Goal: Task Accomplishment & Management: Complete application form

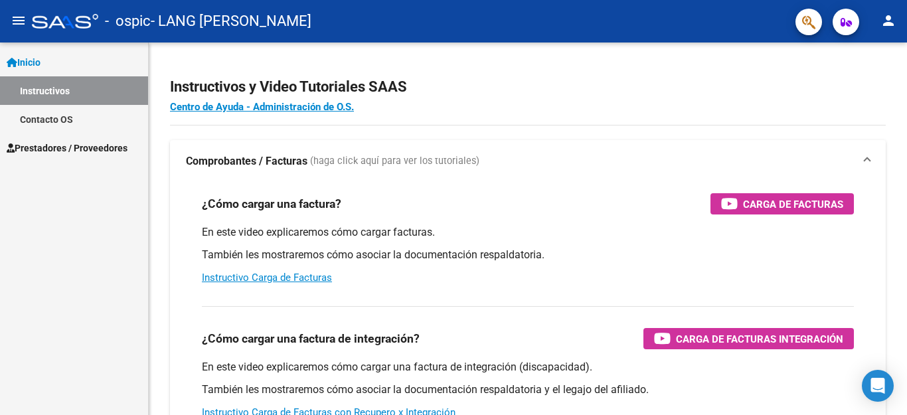
click at [100, 148] on span "Prestadores / Proveedores" at bounding box center [67, 148] width 121 height 15
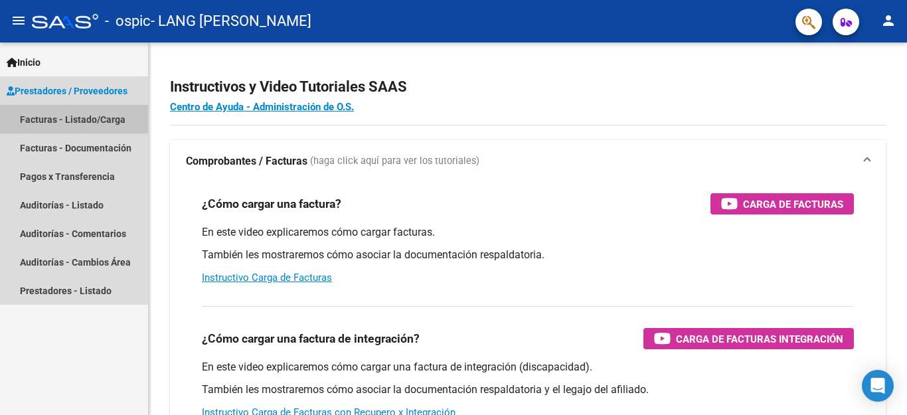
click at [74, 120] on link "Facturas - Listado/Carga" at bounding box center [74, 119] width 148 height 29
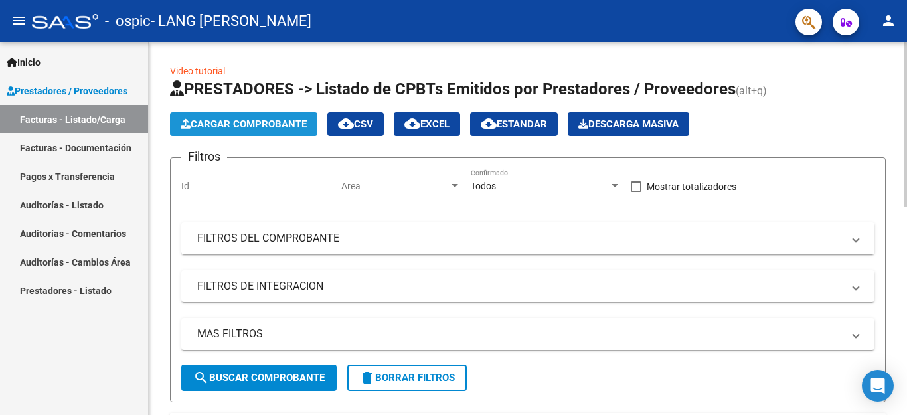
click at [246, 123] on span "Cargar Comprobante" at bounding box center [244, 124] width 126 height 12
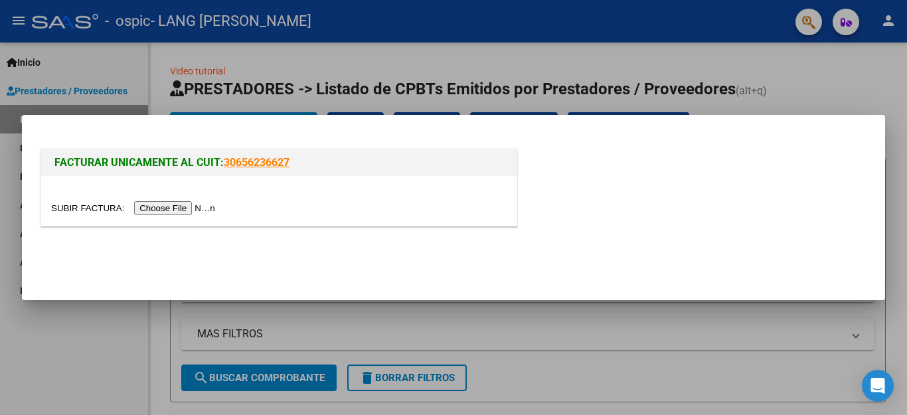
click at [183, 206] on input "file" at bounding box center [135, 208] width 168 height 14
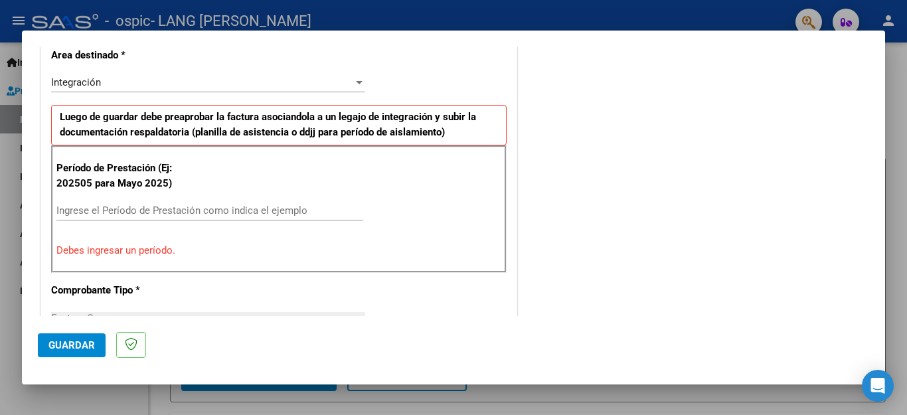
scroll to position [299, 0]
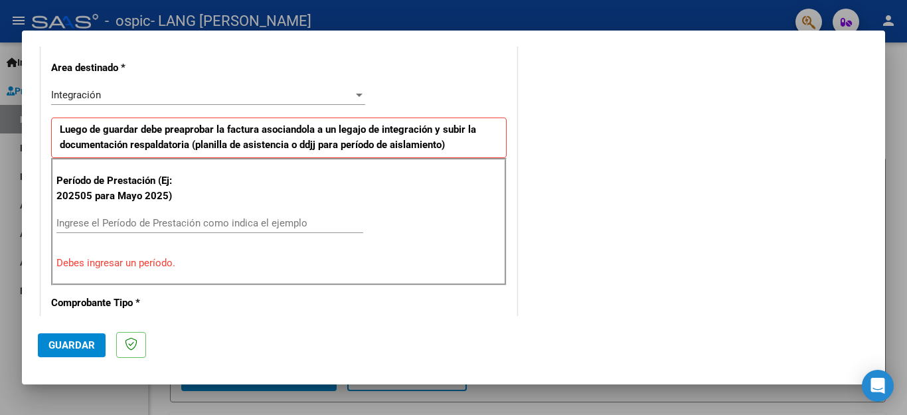
click at [81, 221] on input "Ingrese el Período de Prestación como indica el ejemplo" at bounding box center [209, 223] width 307 height 12
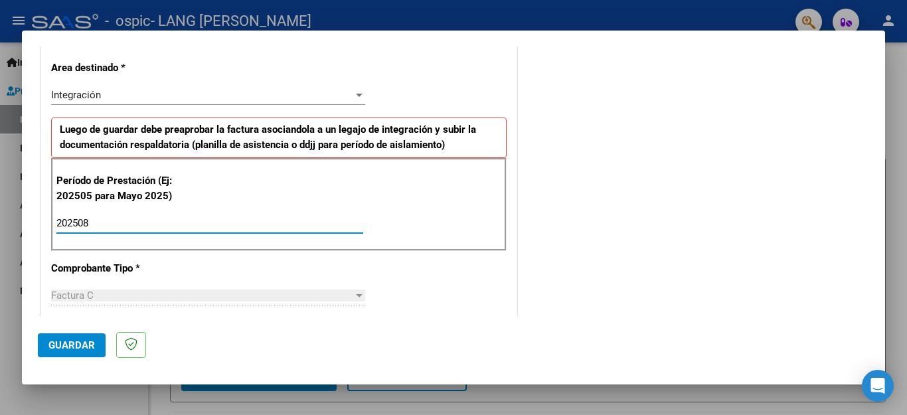
type input "202508"
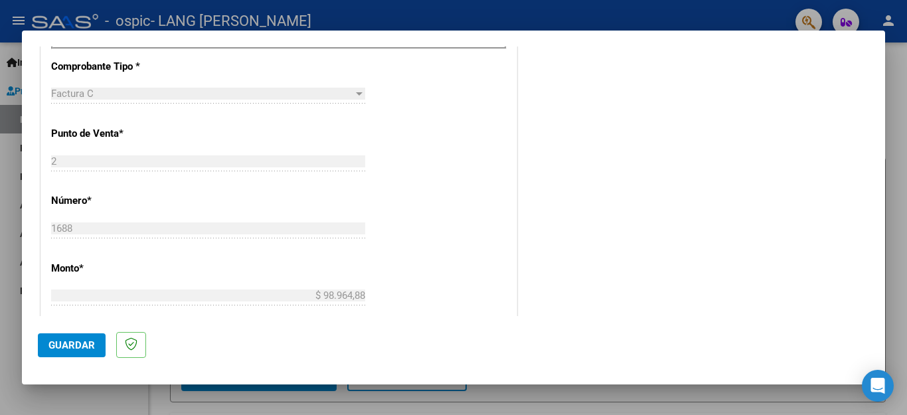
scroll to position [555, 0]
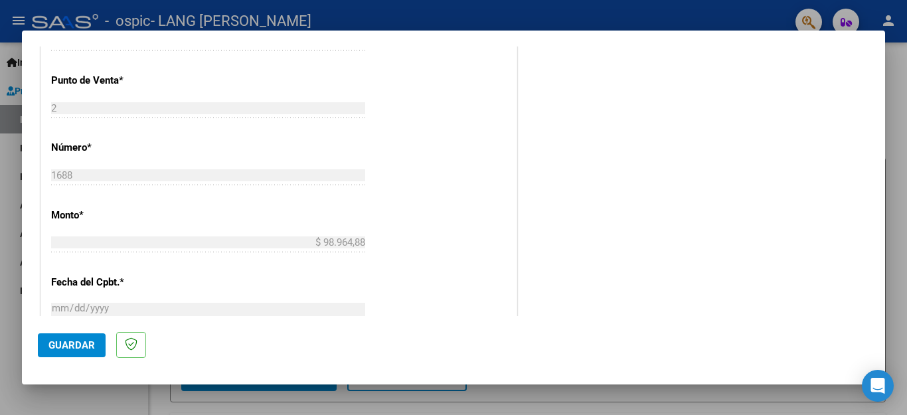
drag, startPoint x: 887, startPoint y: 208, endPoint x: 889, endPoint y: 236, distance: 28.0
click at [889, 236] on div at bounding box center [453, 207] width 907 height 415
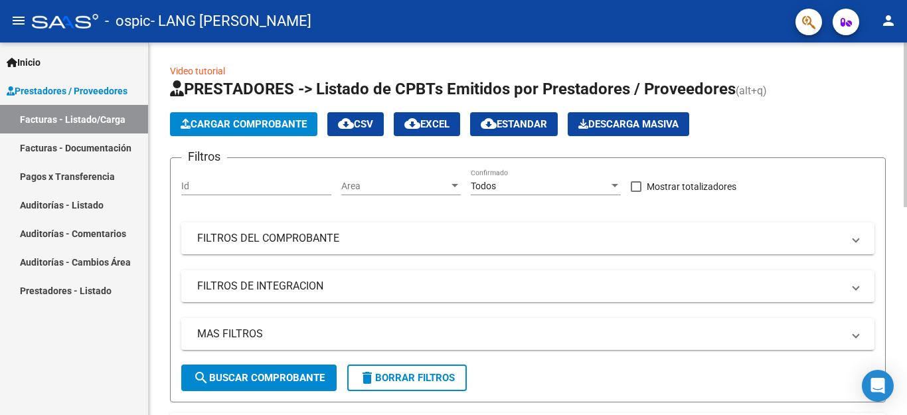
click at [880, 213] on form "Filtros Id Area Area Todos Confirmado Mostrar totalizadores FILTROS DEL COMPROB…" at bounding box center [528, 279] width 716 height 245
click at [906, 120] on div at bounding box center [905, 125] width 3 height 165
click at [866, 108] on app-list-header "PRESTADORES -> Listado de CPBTs Emitidos por Prestadores / Proveedores (alt+q) …" at bounding box center [528, 240] width 716 height 324
click at [874, 121] on div "Cargar Comprobante cloud_download CSV cloud_download EXCEL cloud_download Estan…" at bounding box center [528, 124] width 716 height 24
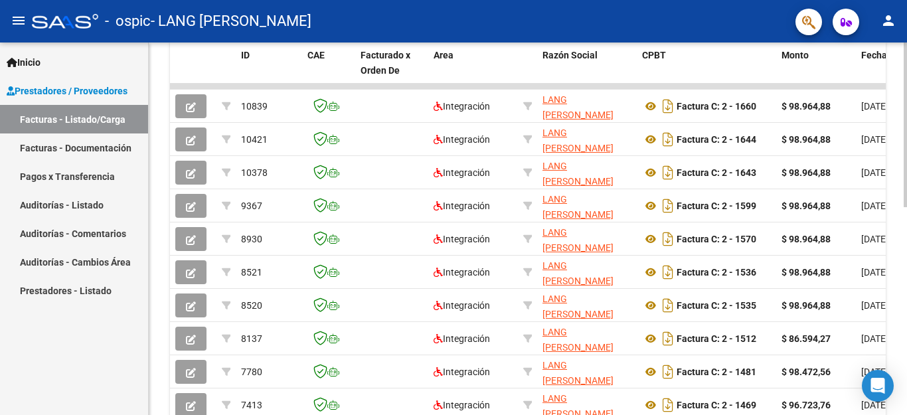
scroll to position [345, 0]
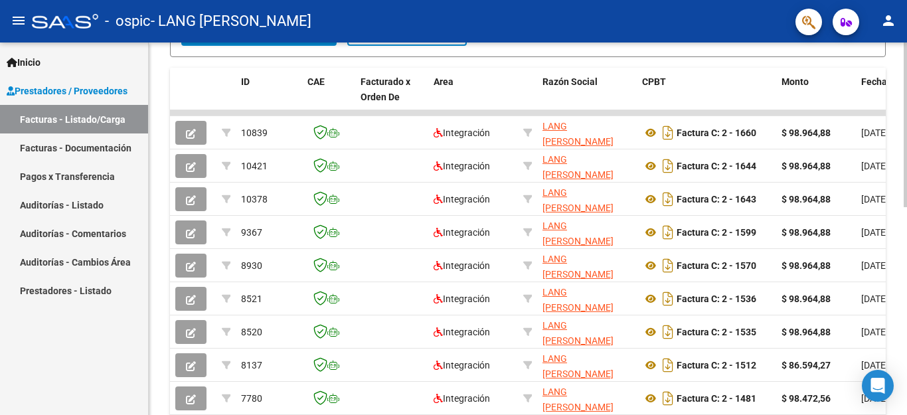
click at [900, 86] on div "Video tutorial PRESTADORES -> Listado de CPBTs Emitidos por Prestadores / Prove…" at bounding box center [528, 112] width 758 height 831
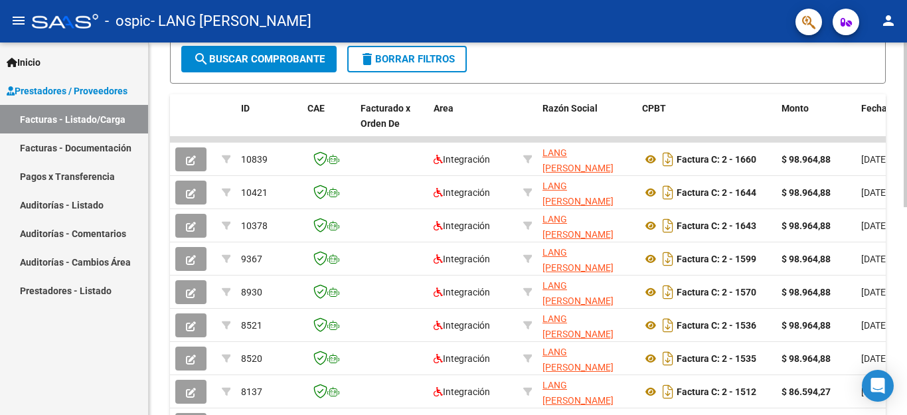
scroll to position [0, 0]
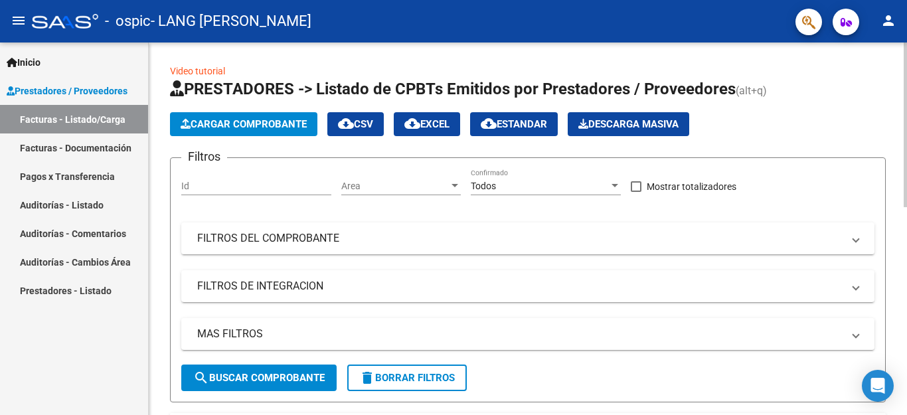
click at [237, 126] on span "Cargar Comprobante" at bounding box center [244, 124] width 126 height 12
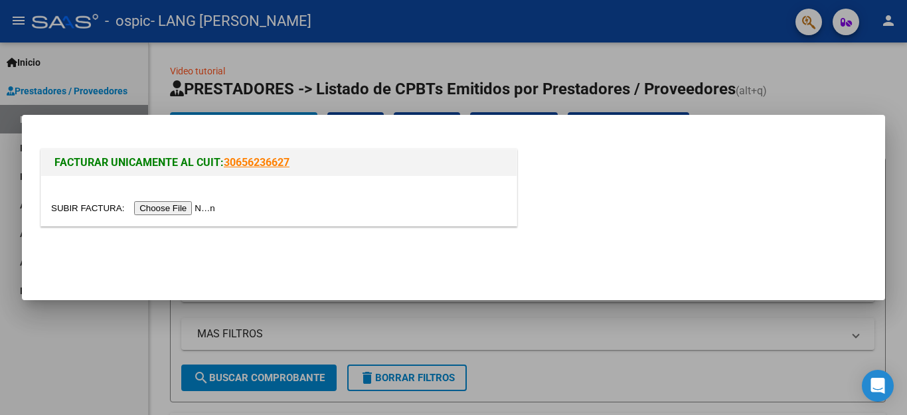
click at [193, 208] on input "file" at bounding box center [135, 208] width 168 height 14
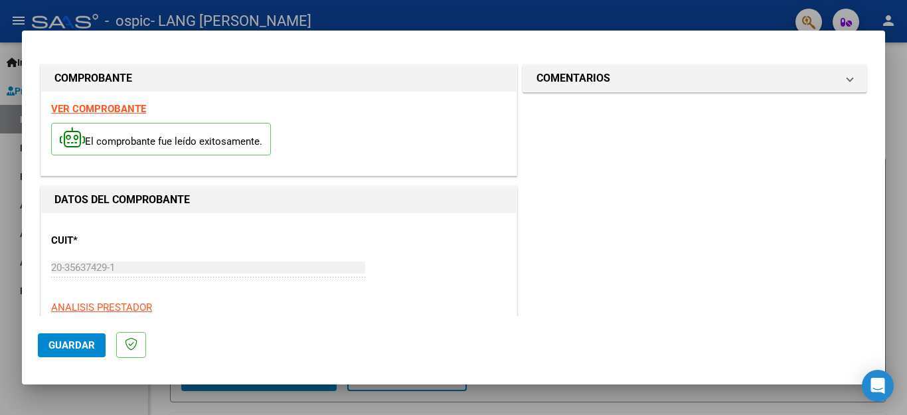
click at [450, 249] on div "CUIT * 20-35637429-1 Ingresar CUIT ANALISIS PRESTADOR LANG PAMELA SOLEDAD ARCA …" at bounding box center [279, 281] width 456 height 117
click at [442, 247] on div "CUIT * 20-35637429-1 Ingresar CUIT ANALISIS PRESTADOR LANG PAMELA SOLEDAD ARCA …" at bounding box center [279, 281] width 456 height 117
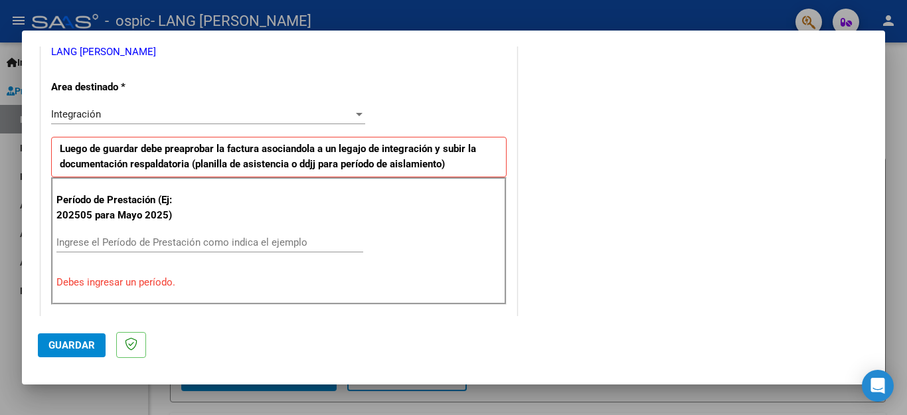
scroll to position [284, 0]
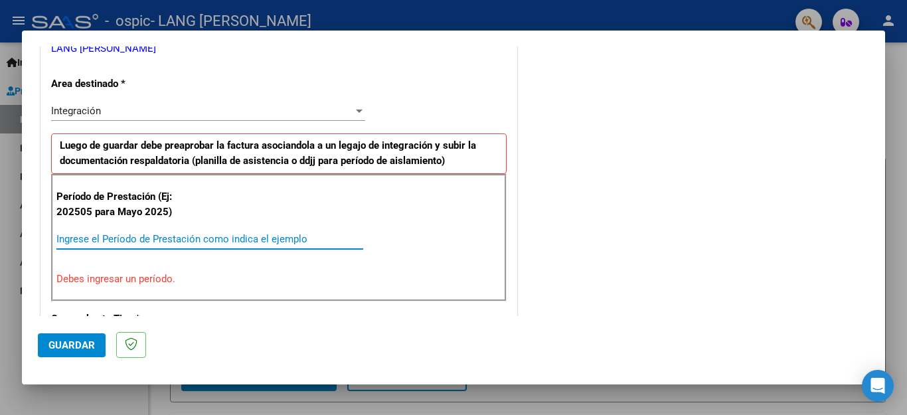
click at [68, 234] on input "Ingrese el Período de Prestación como indica el ejemplo" at bounding box center [209, 239] width 307 height 12
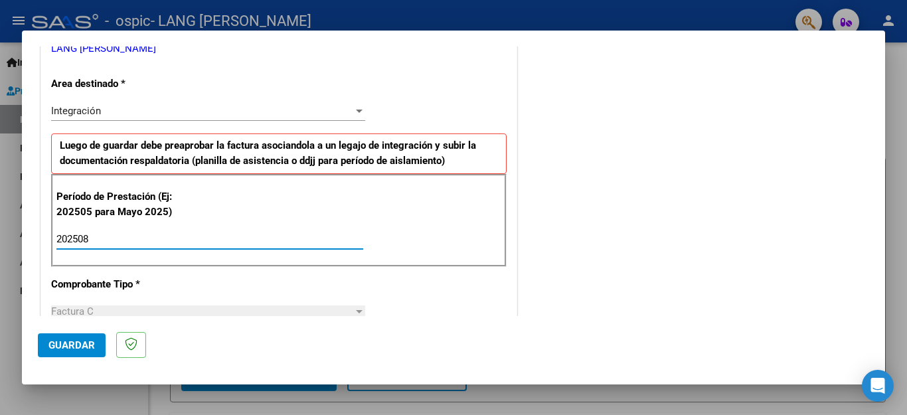
type input "202508"
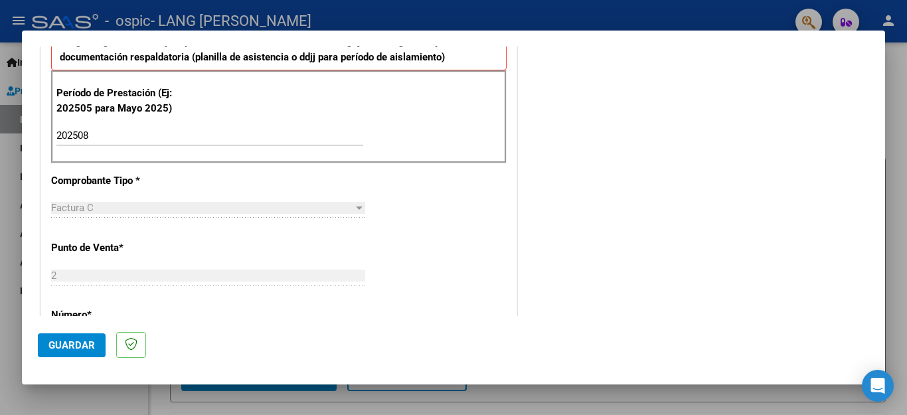
scroll to position [558, 0]
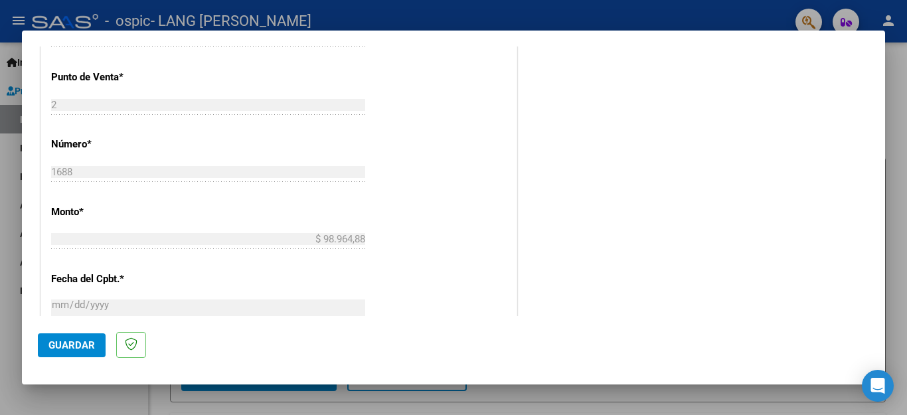
click at [85, 347] on span "Guardar" at bounding box center [71, 345] width 46 height 12
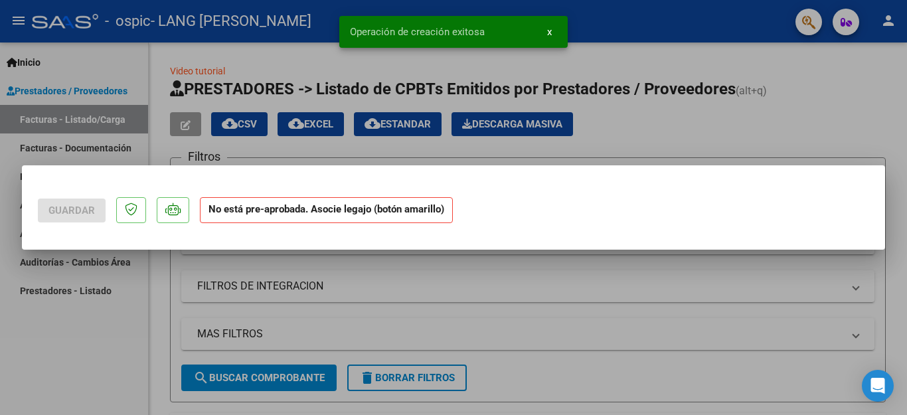
scroll to position [0, 0]
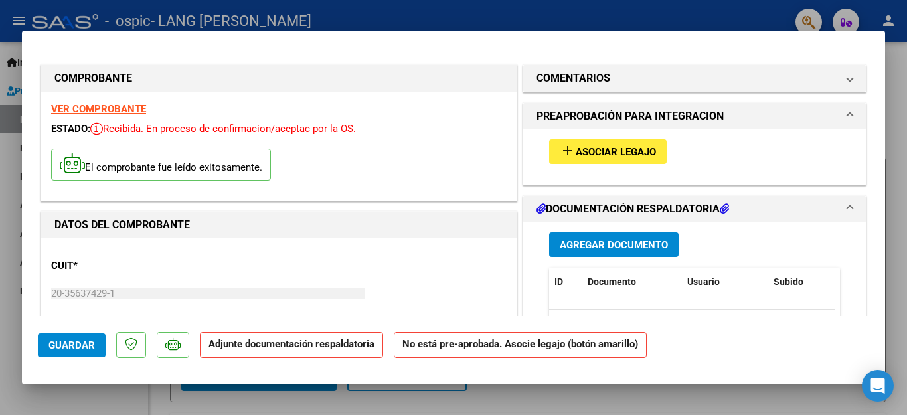
click at [598, 150] on span "Asociar Legajo" at bounding box center [616, 152] width 80 height 12
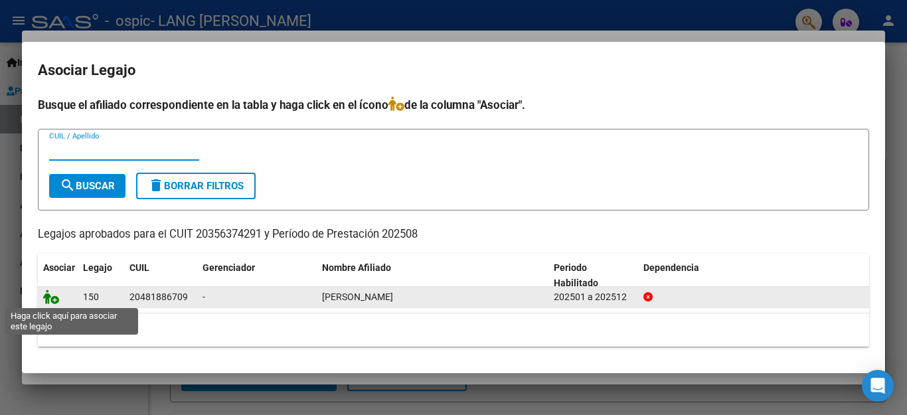
click at [50, 297] on icon at bounding box center [51, 297] width 16 height 15
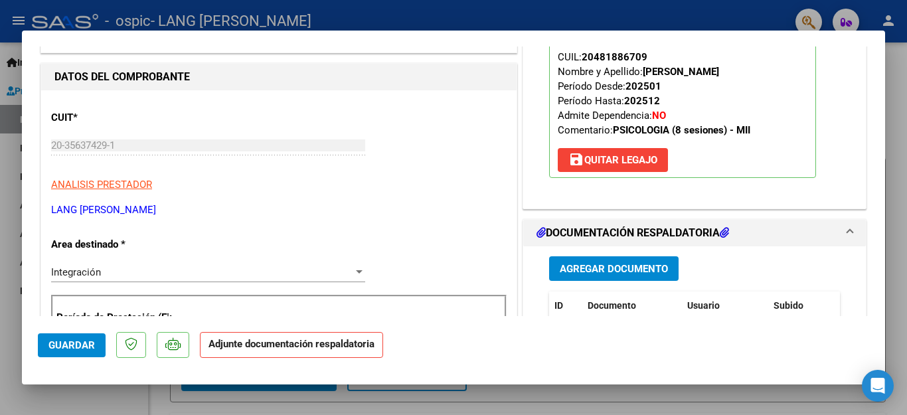
scroll to position [338, 0]
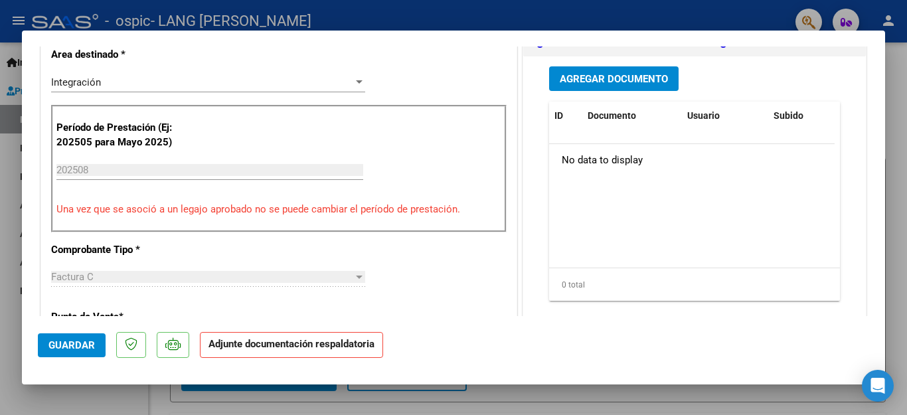
click at [602, 78] on span "Agregar Documento" at bounding box center [614, 79] width 108 height 12
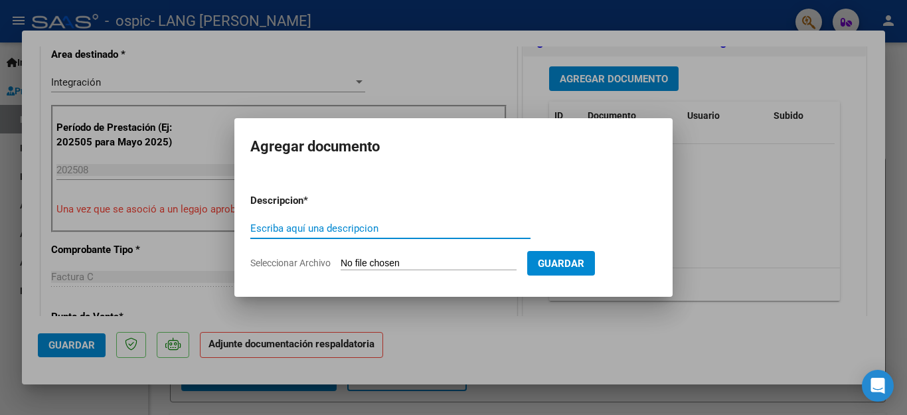
click at [305, 227] on input "Escriba aquí una descripcion" at bounding box center [390, 228] width 280 height 12
type input "PLANILLA DE ASISTENCIA"
click at [382, 264] on input "Seleccionar Archivo" at bounding box center [429, 264] width 176 height 13
type input "C:\fakepath\ARANDA AGO 25 ASIST.pdf"
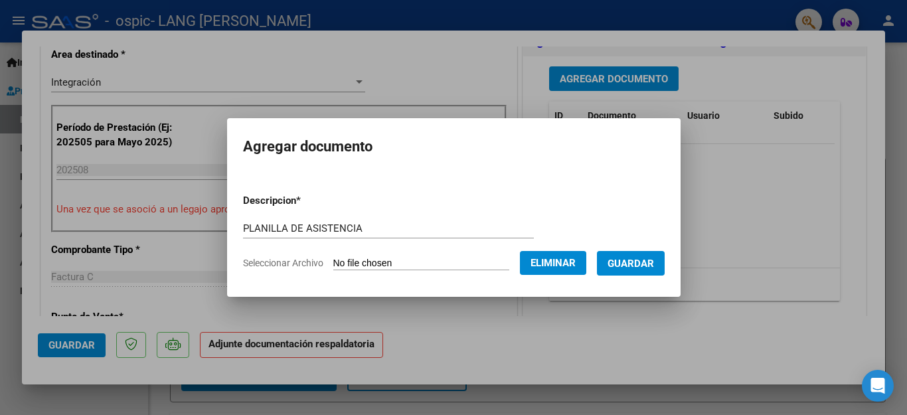
click at [639, 260] on span "Guardar" at bounding box center [631, 264] width 46 height 12
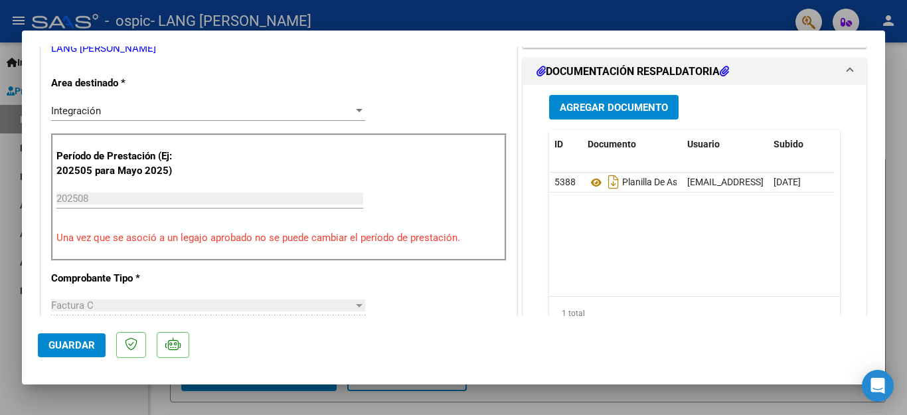
scroll to position [227, 0]
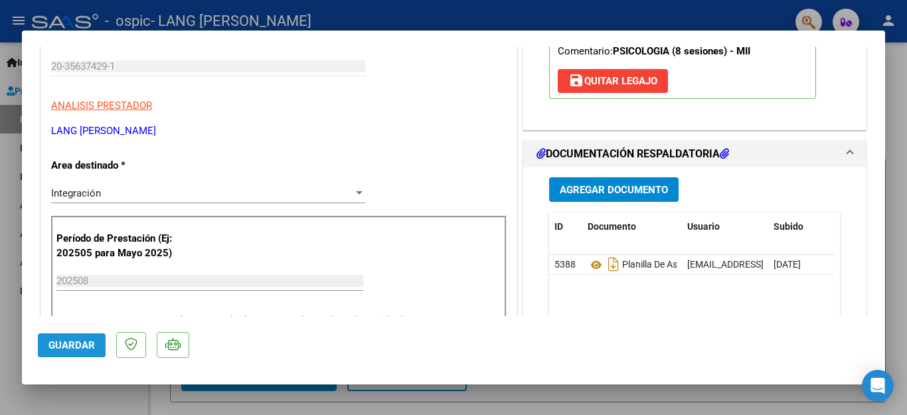
click at [65, 345] on span "Guardar" at bounding box center [71, 345] width 46 height 12
click at [899, 171] on div at bounding box center [453, 207] width 907 height 415
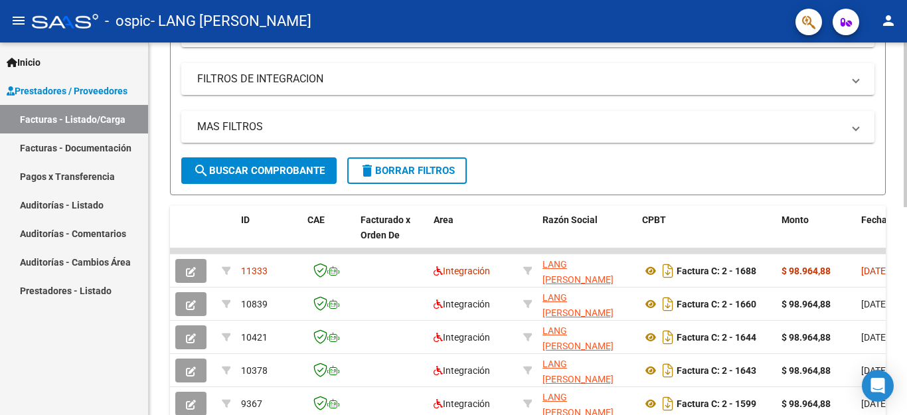
scroll to position [209, 0]
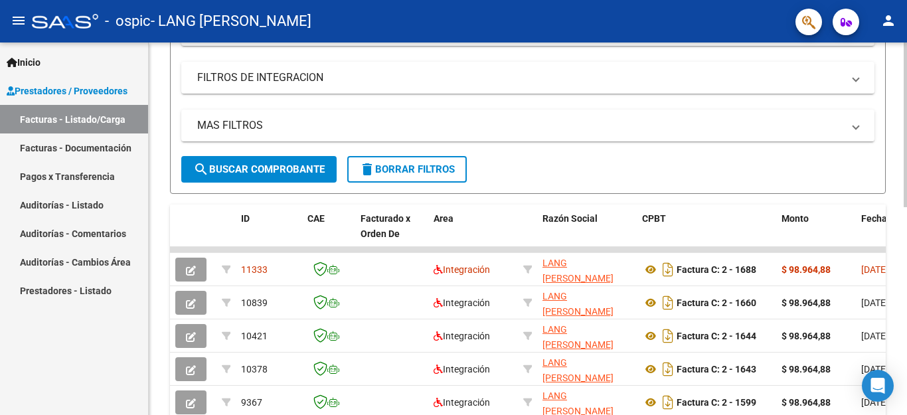
click at [906, 205] on div at bounding box center [905, 125] width 3 height 165
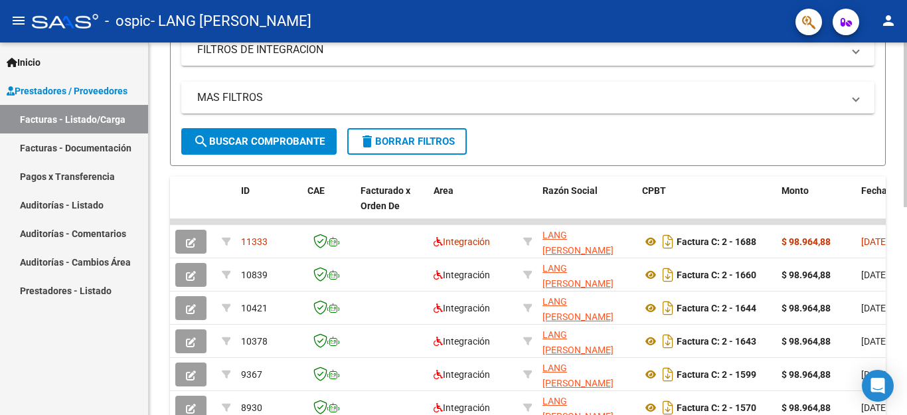
scroll to position [238, 0]
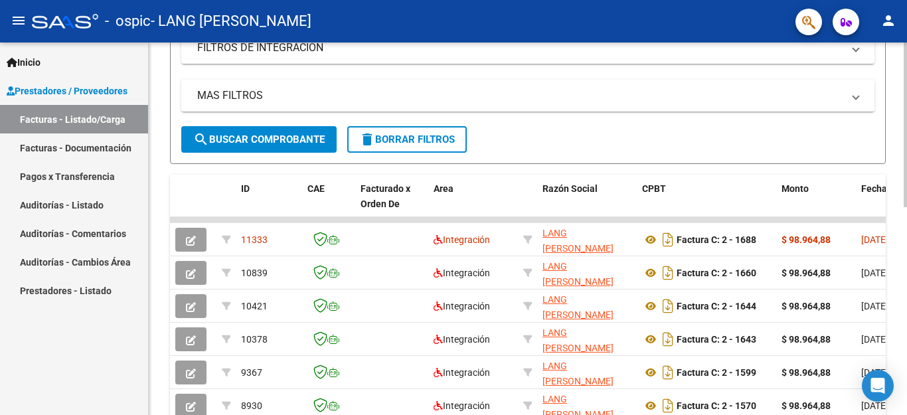
click at [906, 202] on div at bounding box center [905, 125] width 3 height 165
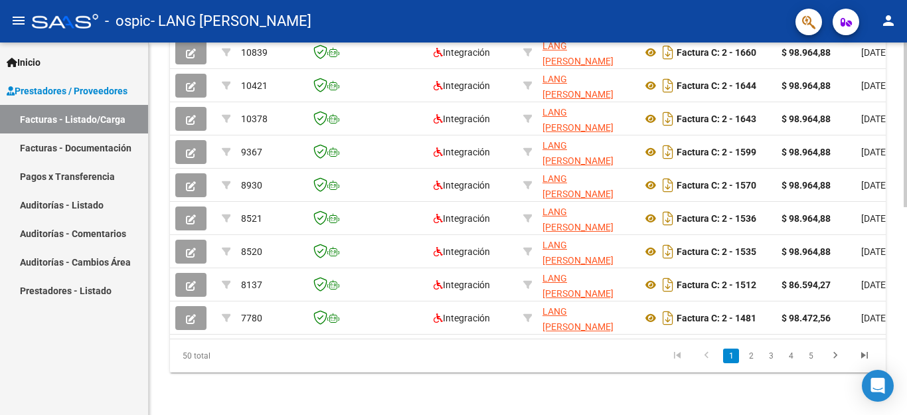
click at [906, 207] on div at bounding box center [905, 125] width 3 height 165
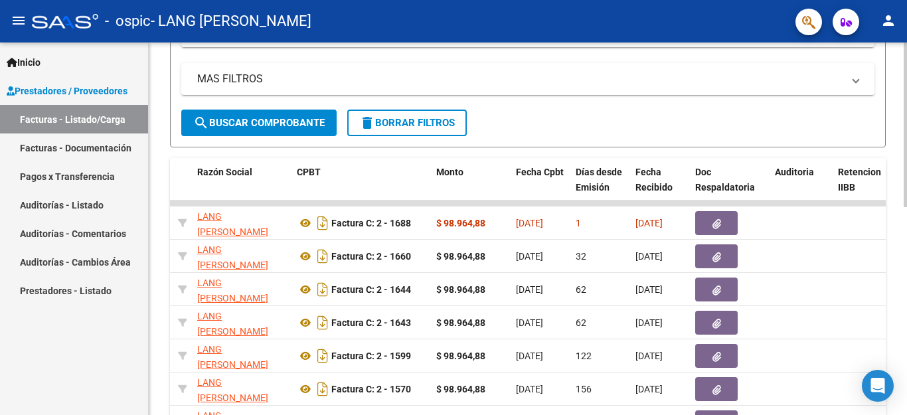
scroll to position [256, 0]
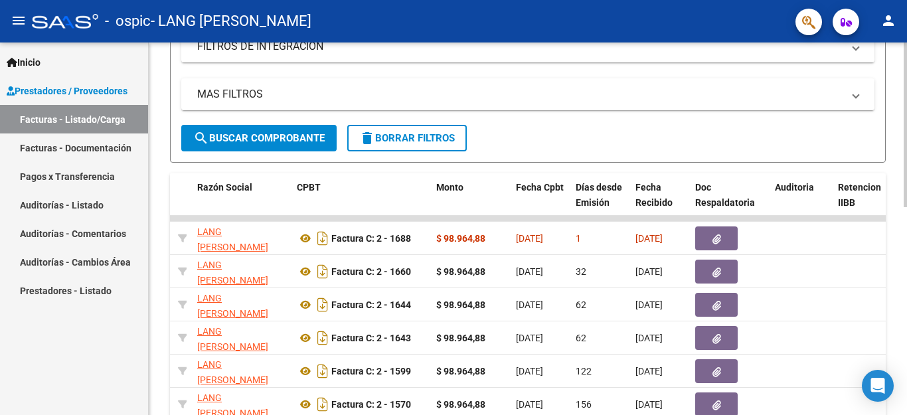
click at [906, 185] on div at bounding box center [905, 125] width 3 height 165
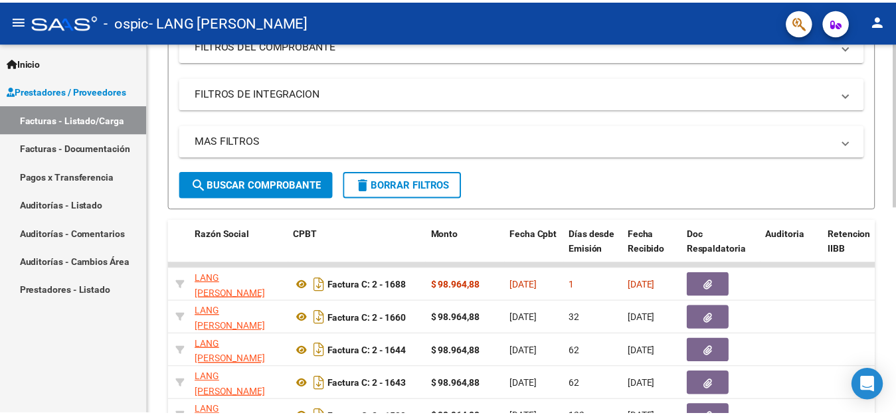
scroll to position [0, 0]
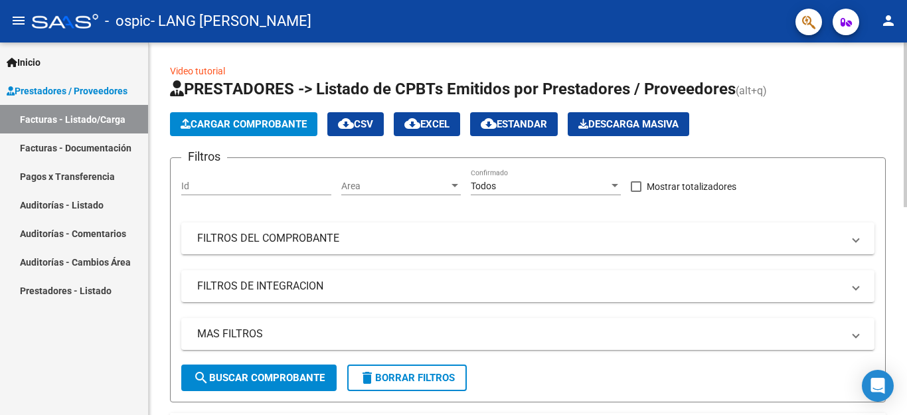
click at [906, 44] on div at bounding box center [905, 125] width 3 height 165
click at [886, 18] on mat-icon "person" at bounding box center [889, 21] width 16 height 16
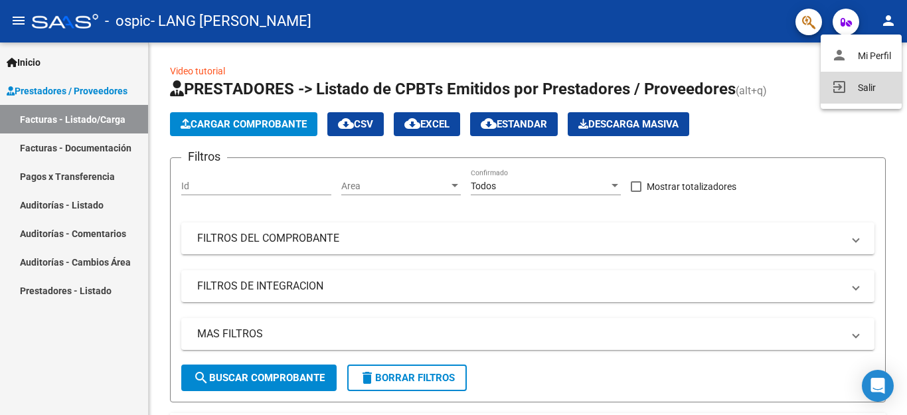
click at [857, 89] on button "exit_to_app Salir" at bounding box center [861, 88] width 81 height 32
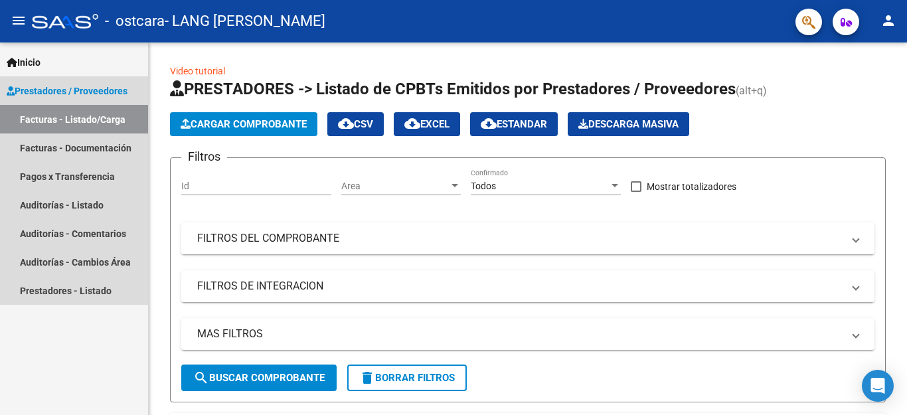
click at [94, 118] on link "Facturas - Listado/Carga" at bounding box center [74, 119] width 148 height 29
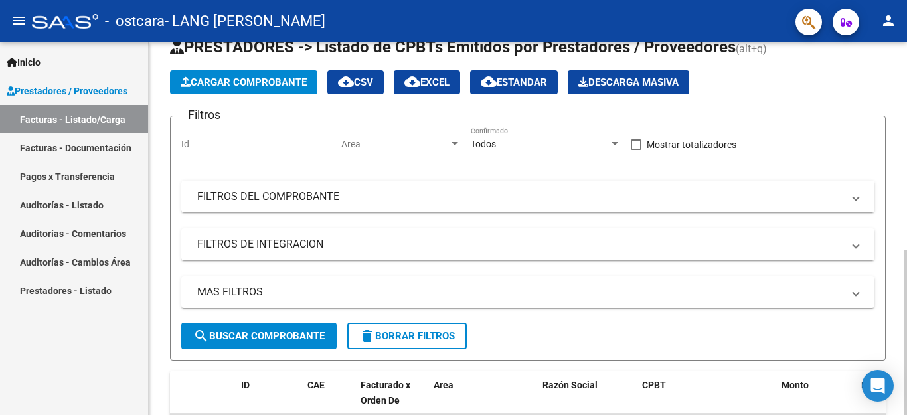
click at [895, 157] on div "Video tutorial PRESTADORES -> Listado de CPBTs Emitidos por Prestadores / Prove…" at bounding box center [530, 416] width 762 height 831
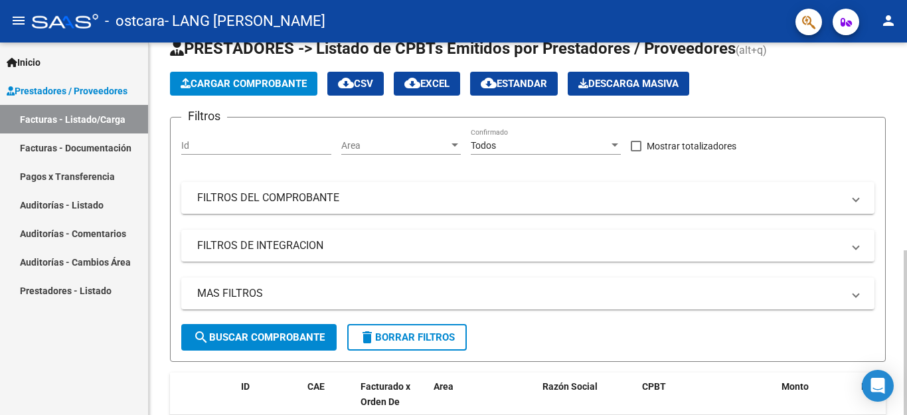
click at [230, 82] on span "Cargar Comprobante" at bounding box center [244, 84] width 126 height 12
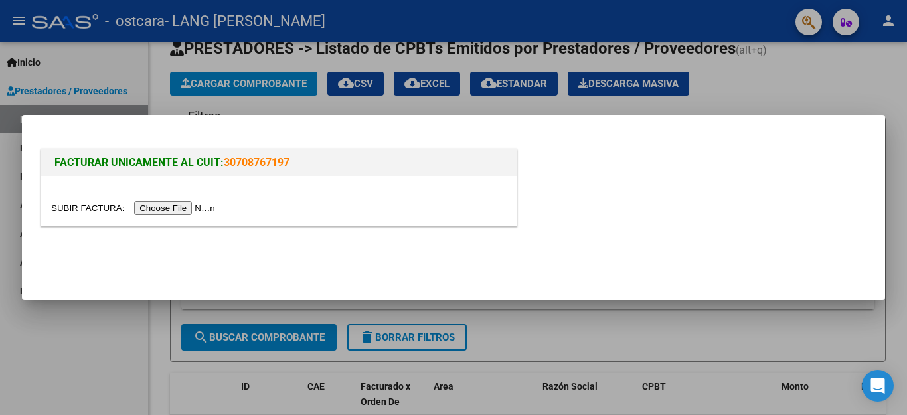
click at [181, 207] on input "file" at bounding box center [135, 208] width 168 height 14
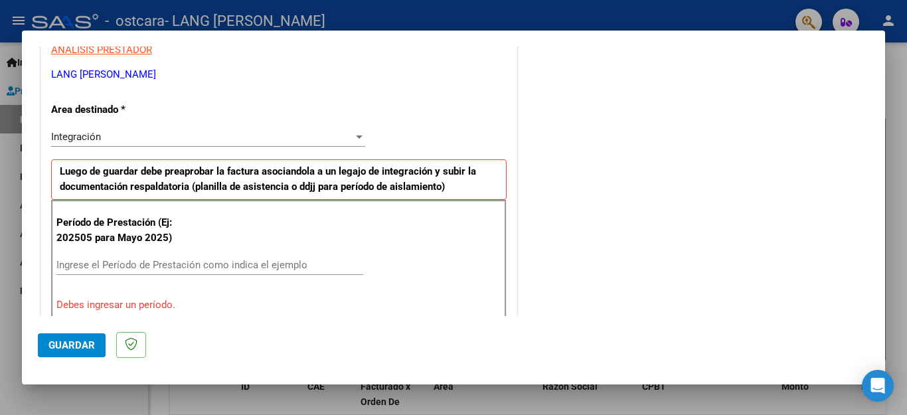
scroll to position [271, 0]
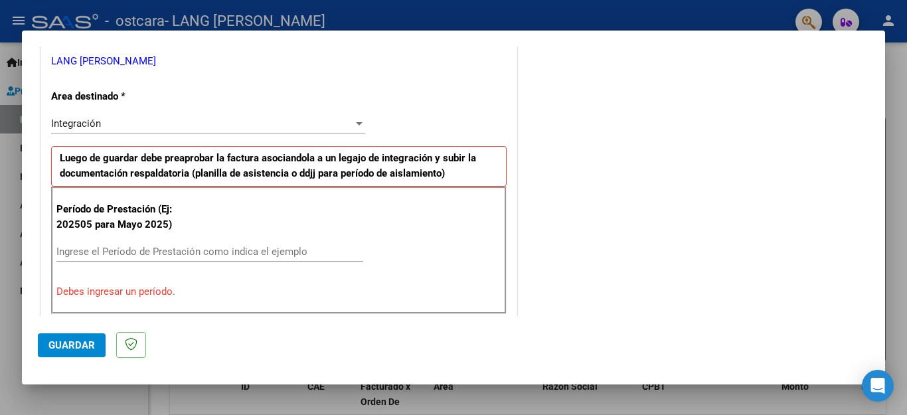
click at [84, 254] on input "Ingrese el Período de Prestación como indica el ejemplo" at bounding box center [209, 252] width 307 height 12
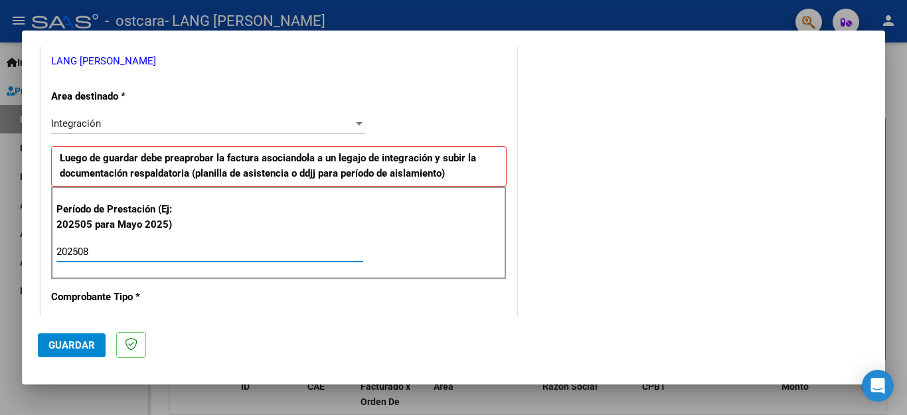
type input "202508"
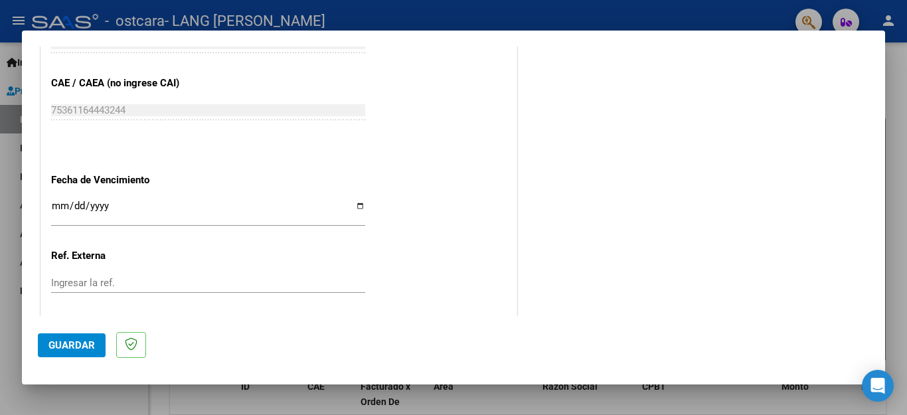
scroll to position [883, 0]
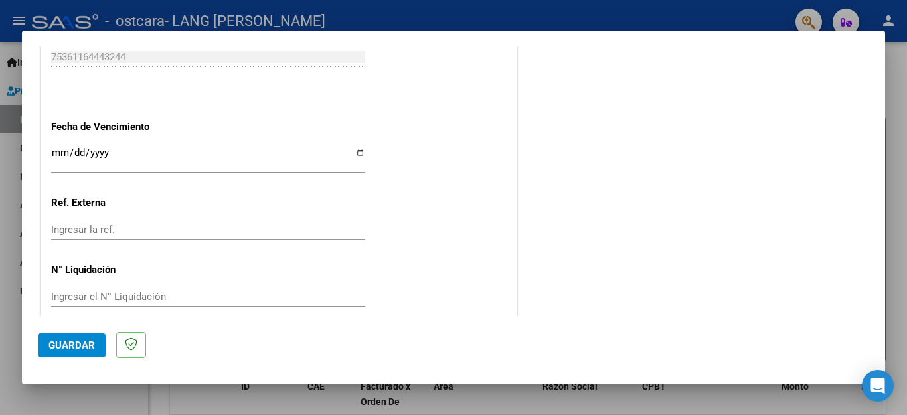
click at [65, 344] on span "Guardar" at bounding box center [71, 345] width 46 height 12
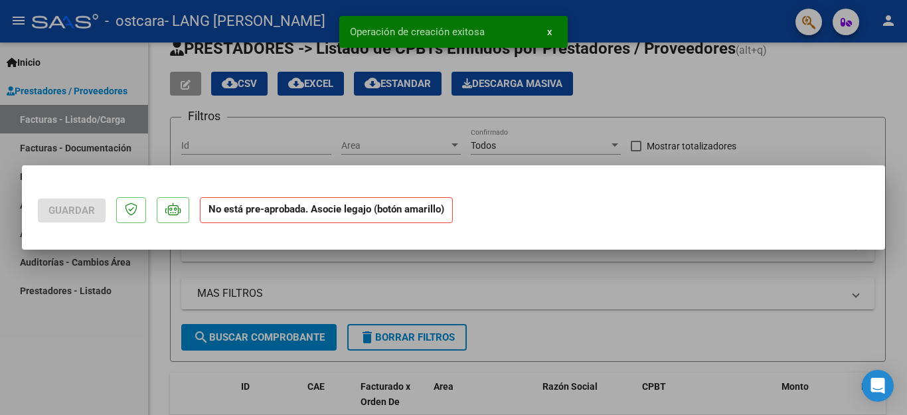
scroll to position [0, 0]
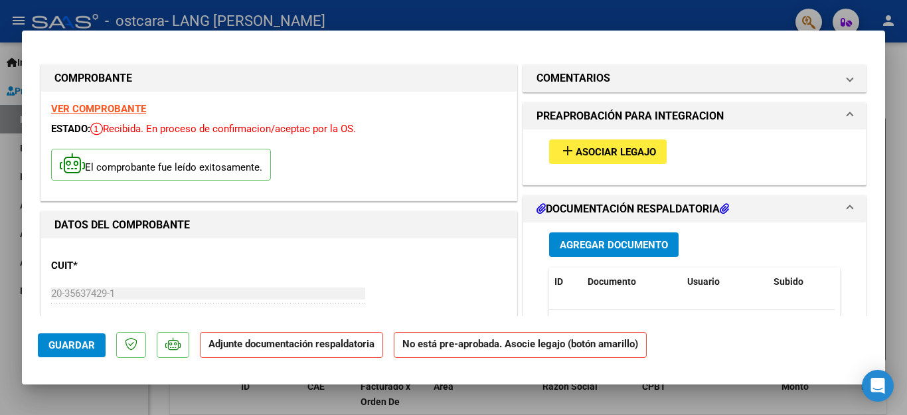
click at [615, 153] on span "Asociar Legajo" at bounding box center [616, 152] width 80 height 12
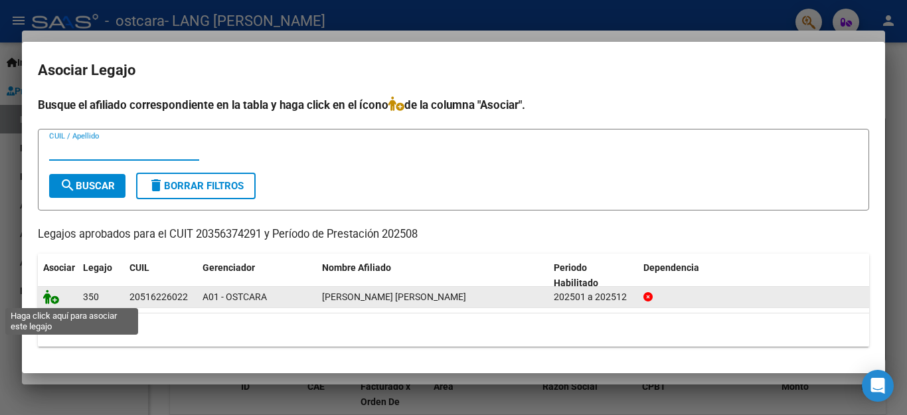
click at [48, 296] on icon at bounding box center [51, 297] width 16 height 15
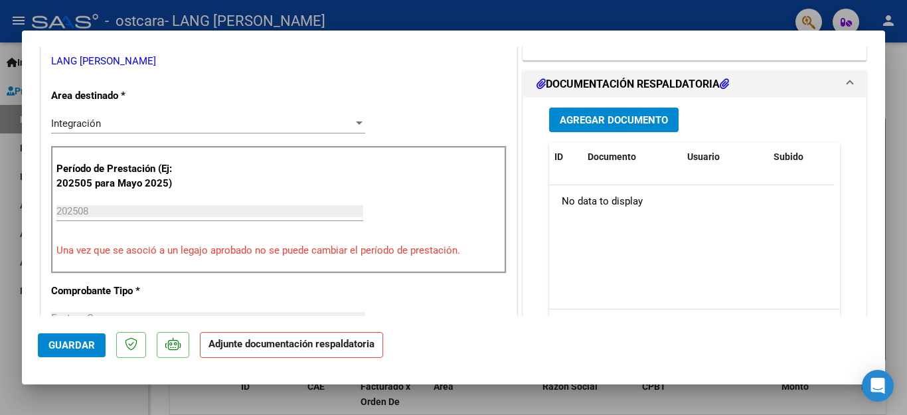
scroll to position [303, 0]
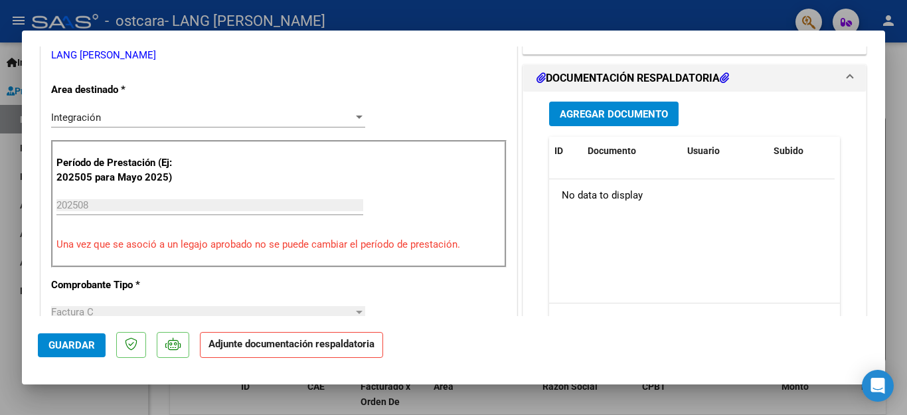
click at [596, 113] on span "Agregar Documento" at bounding box center [614, 114] width 108 height 12
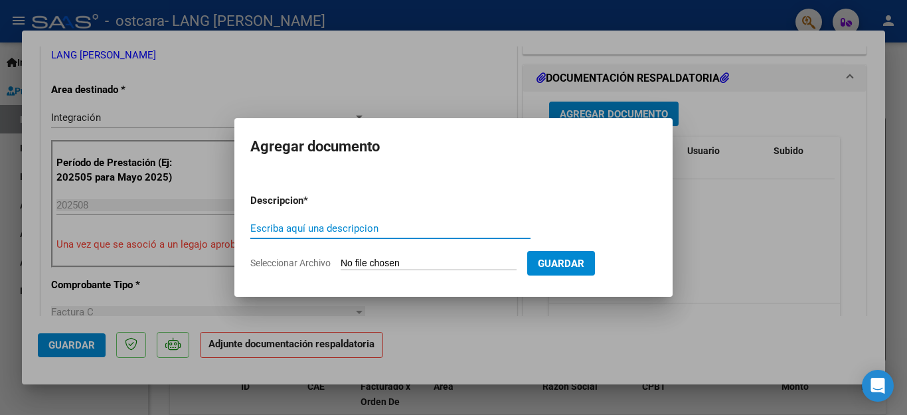
click at [298, 226] on input "Escriba aquí una descripcion" at bounding box center [390, 228] width 280 height 12
type input "PLANILLA DE ASISTENCIA"
click at [382, 266] on input "Seleccionar Archivo" at bounding box center [429, 264] width 176 height 13
type input "C:\fakepath\[PERSON_NAME] [DATE] ASIST.pdf"
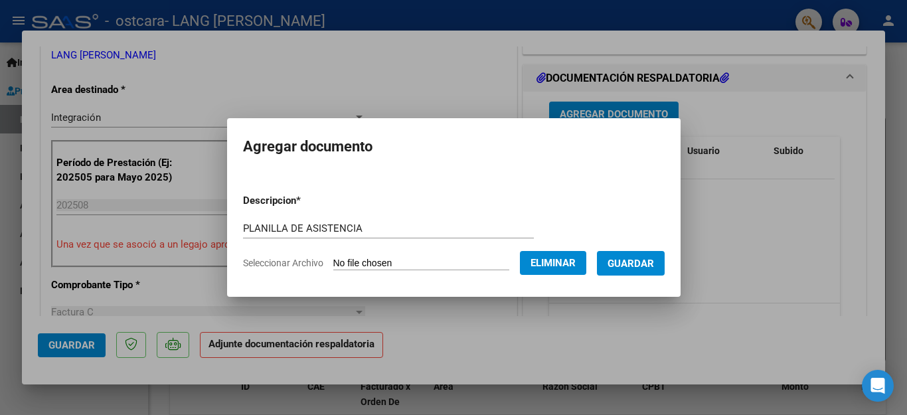
click at [644, 264] on span "Guardar" at bounding box center [631, 264] width 46 height 12
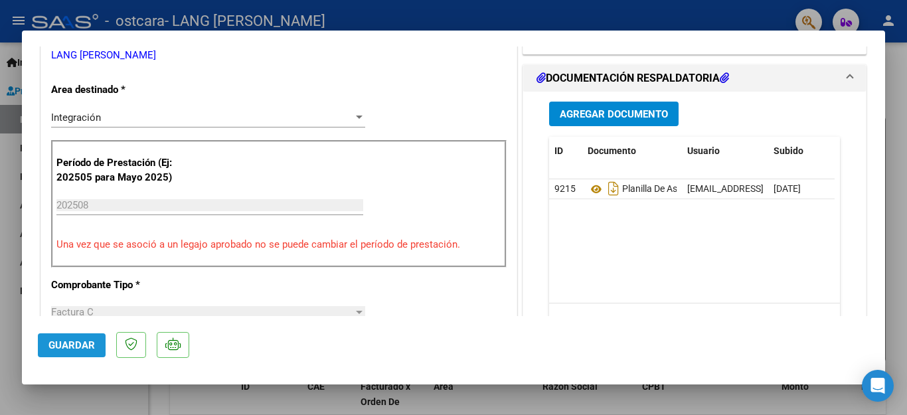
click at [69, 345] on span "Guardar" at bounding box center [71, 345] width 46 height 12
click at [890, 91] on div at bounding box center [453, 207] width 907 height 415
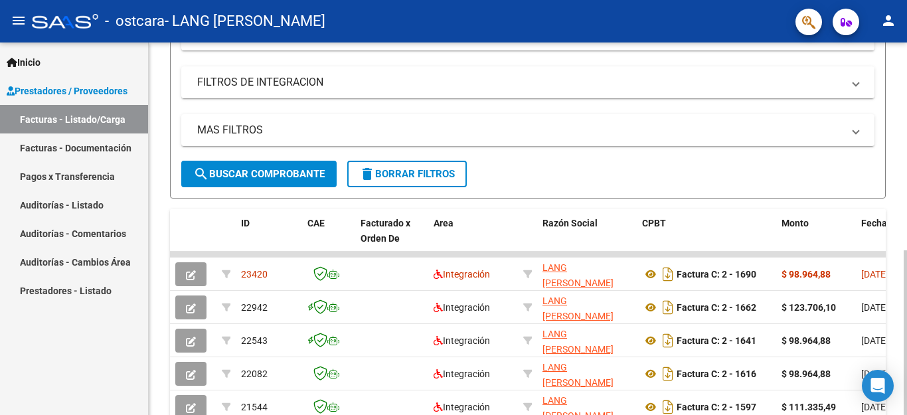
click at [895, 250] on div at bounding box center [905, 332] width 3 height 165
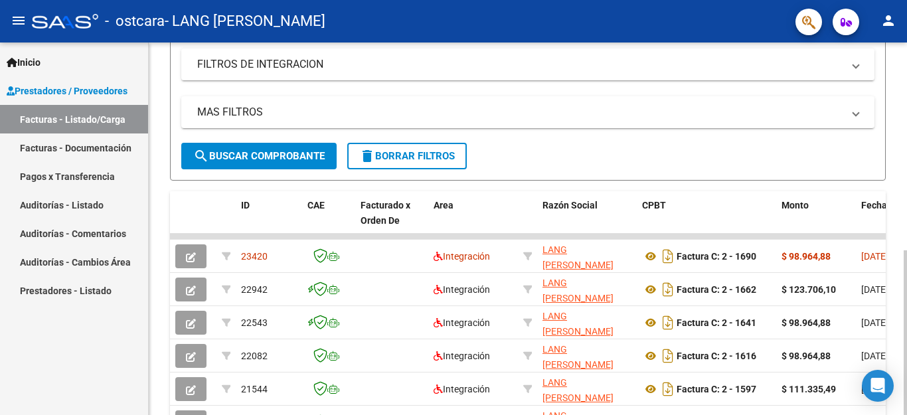
scroll to position [241, 0]
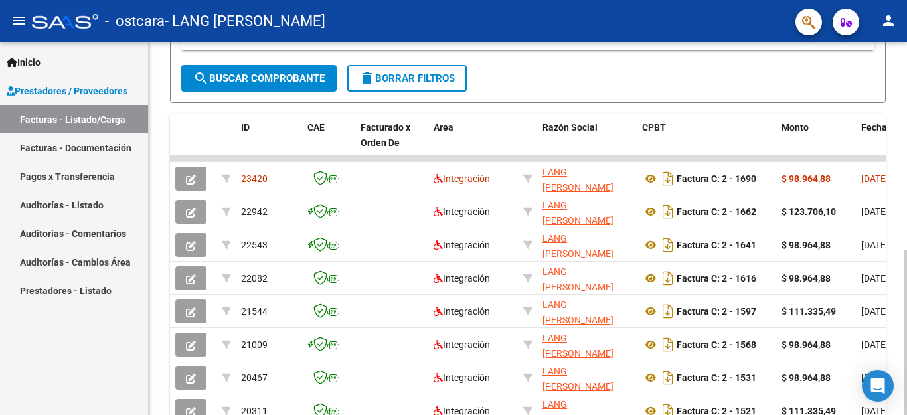
click at [895, 250] on div at bounding box center [905, 332] width 3 height 165
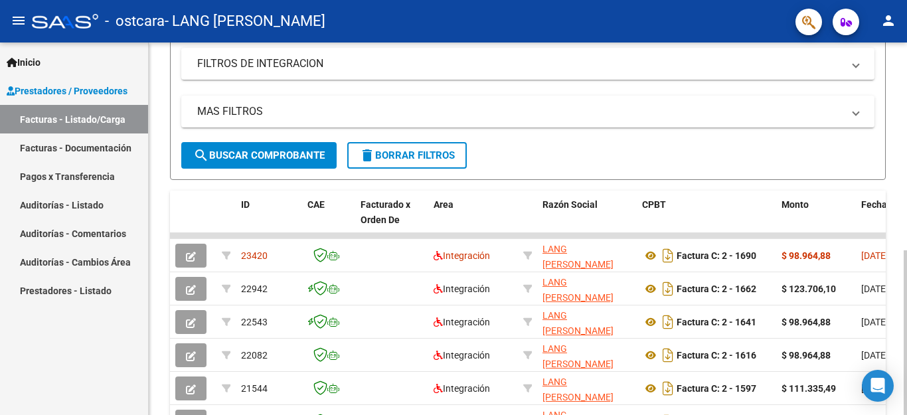
click at [895, 250] on div at bounding box center [905, 332] width 3 height 165
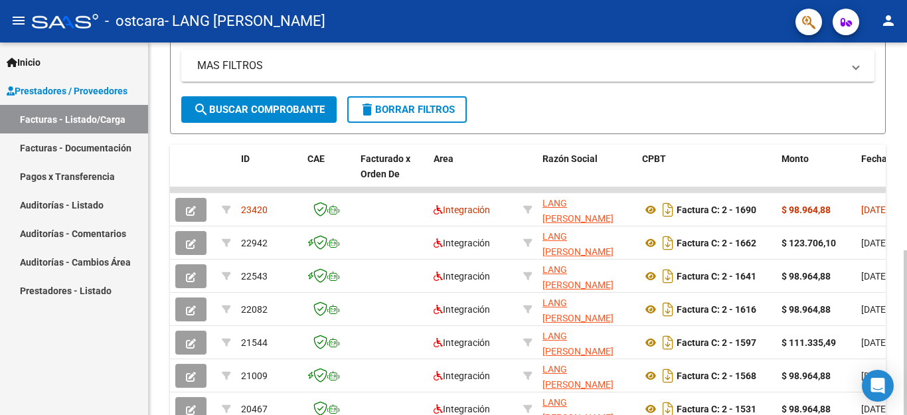
scroll to position [272, 0]
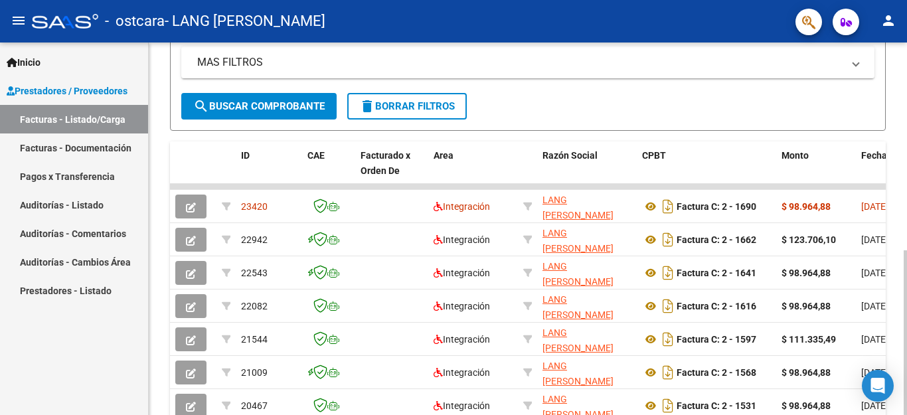
click at [895, 250] on div at bounding box center [905, 332] width 3 height 165
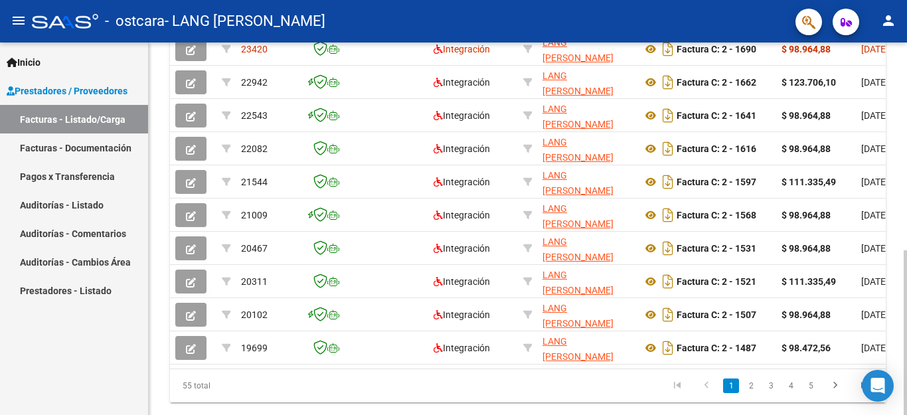
scroll to position [470, 0]
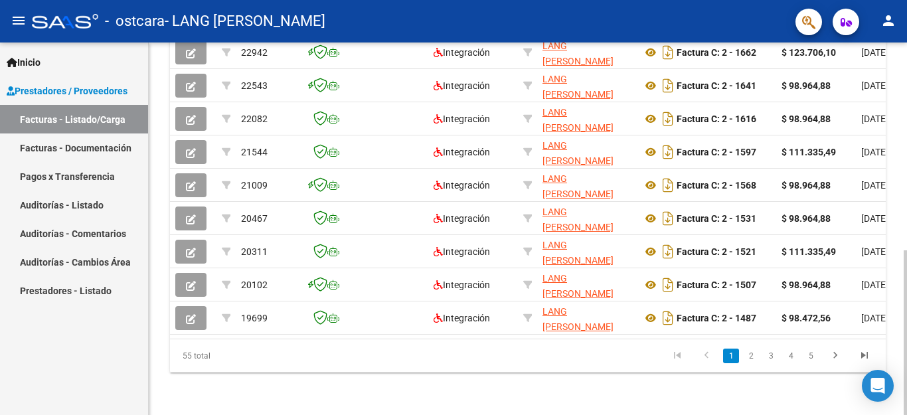
click at [895, 302] on div at bounding box center [905, 332] width 3 height 165
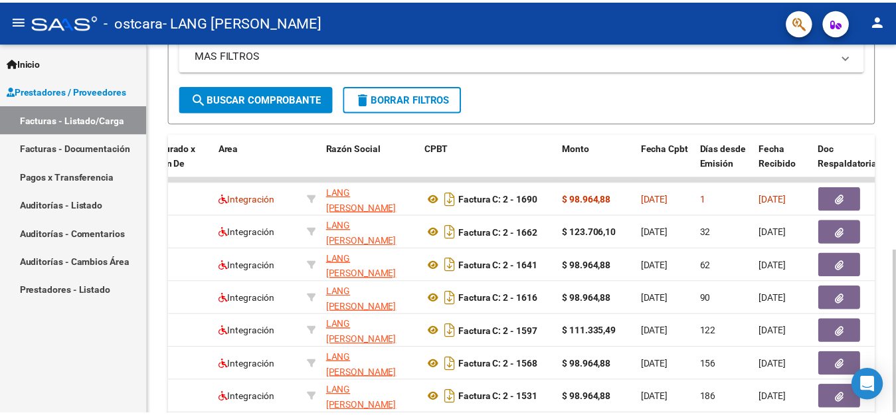
scroll to position [266, 0]
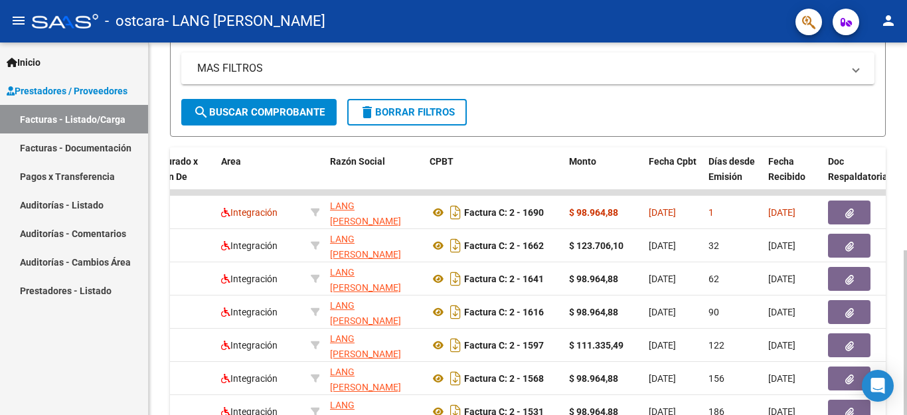
click at [895, 250] on div at bounding box center [905, 332] width 3 height 165
click at [885, 21] on mat-icon "person" at bounding box center [889, 21] width 16 height 16
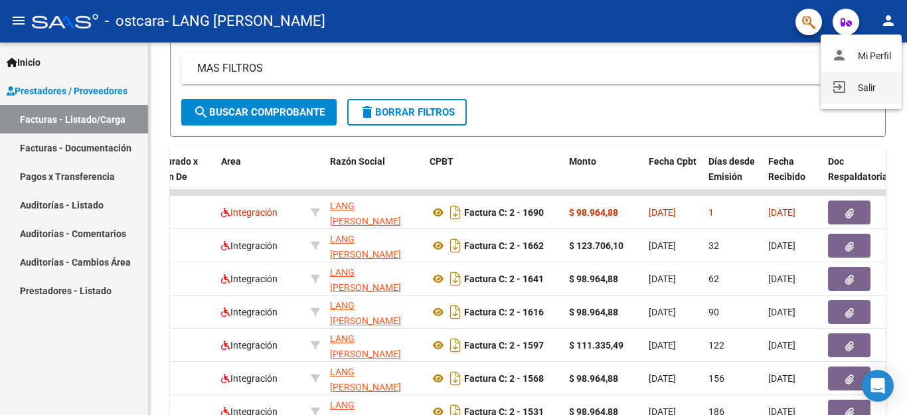
click at [839, 88] on mat-icon "exit_to_app" at bounding box center [839, 87] width 16 height 16
